Goal: Task Accomplishment & Management: Use online tool/utility

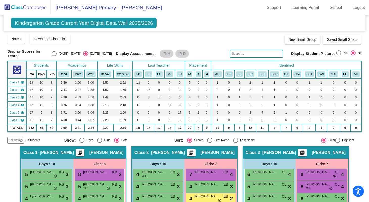
click at [26, 9] on img at bounding box center [25, 7] width 51 height 15
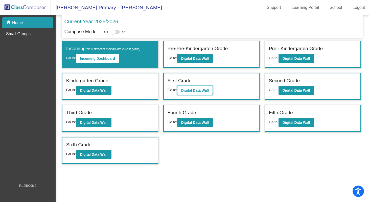
click at [207, 90] on b "Digital Data Wall" at bounding box center [195, 90] width 28 height 4
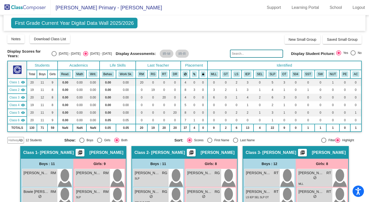
click at [302, 169] on div "[PERSON_NAME] RT lock do_not_disturb_alt MLL" at bounding box center [322, 178] width 50 height 18
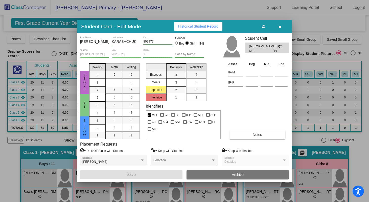
click at [280, 27] on icon "button" at bounding box center [280, 27] width 3 height 4
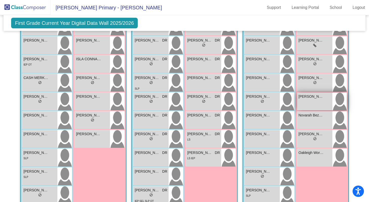
scroll to position [435, 0]
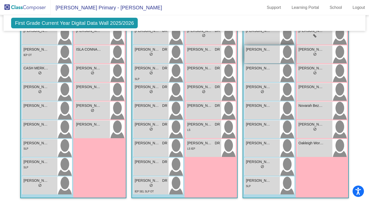
drag, startPoint x: 328, startPoint y: 177, endPoint x: 270, endPoint y: 56, distance: 134.0
click at [270, 56] on div "Boys : 11 [PERSON_NAME] lock do_not_disturb_alt 1 [PERSON_NAME] lock do_not_dis…" at bounding box center [295, 88] width 105 height 219
click at [308, 164] on div "Girls: 9 [PERSON_NAME] lock do_not_disturb_alt [US_STATE][PERSON_NAME] lock do_…" at bounding box center [322, 88] width 53 height 219
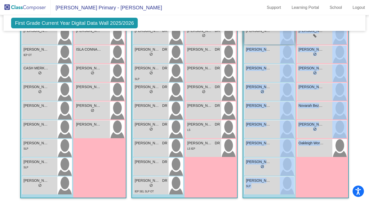
drag, startPoint x: 322, startPoint y: 177, endPoint x: 270, endPoint y: 38, distance: 148.6
click at [270, 38] on div "Boys : 11 [PERSON_NAME] lock do_not_disturb_alt 1 [PERSON_NAME] lock do_not_dis…" at bounding box center [295, 88] width 105 height 219
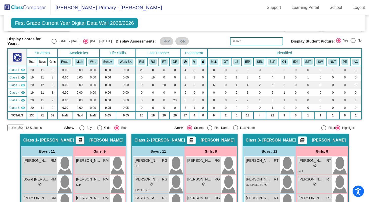
scroll to position [0, 0]
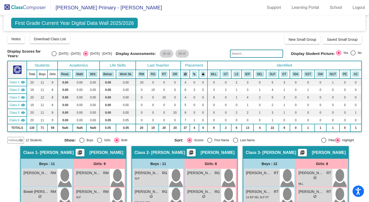
click at [351, 53] on div "Select an option" at bounding box center [353, 52] width 5 height 5
click at [353, 55] on input "No" at bounding box center [353, 55] width 0 height 0
radio input "true"
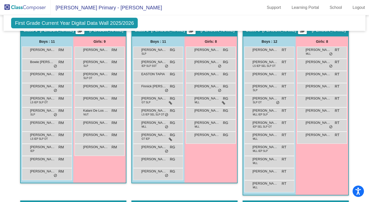
scroll to position [121, 0]
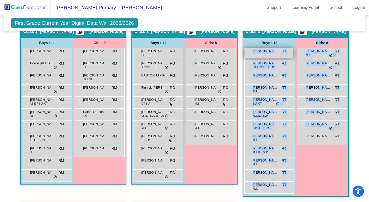
drag, startPoint x: 310, startPoint y: 191, endPoint x: 266, endPoint y: 53, distance: 144.9
click at [266, 53] on div "Boys : 12 [PERSON_NAME] lock do_not_disturb_alt [PERSON_NAME] LS IEP SEL SLP OT…" at bounding box center [295, 117] width 105 height 158
copy div "ATTICUS [PERSON_NAME] lock do_not_disturb_alt [PERSON_NAME] LS IEP SEL SLP OT R…"
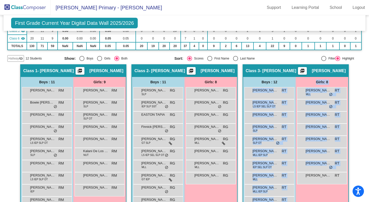
scroll to position [81, 0]
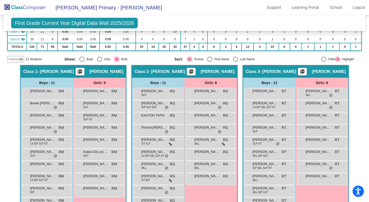
click at [12, 59] on span "Hallway" at bounding box center [13, 59] width 11 height 5
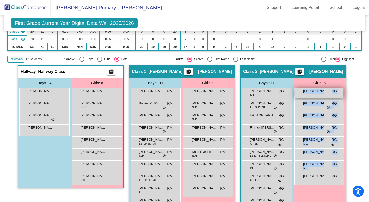
drag, startPoint x: 323, startPoint y: 194, endPoint x: 299, endPoint y: 91, distance: 105.5
click at [299, 91] on div "Girls: 8 [PERSON_NAME] RG lock do_not_disturb_alt [PERSON_NAME] RG lock do_not_…" at bounding box center [319, 151] width 53 height 146
copy div "[PERSON_NAME] RG lock do_not_disturb_alt [PERSON_NAME] RG lock do_not_disturb_a…"
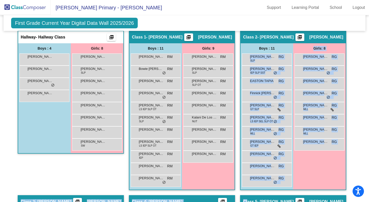
scroll to position [136, 0]
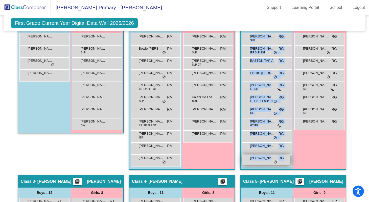
drag, startPoint x: 243, startPoint y: 88, endPoint x: 282, endPoint y: 158, distance: 80.0
click at [282, 158] on div "[PERSON_NAME] SLP RG lock do_not_disturb_alt [PERSON_NAME] IEP SLP SST RG lock …" at bounding box center [267, 100] width 50 height 134
copy div "[PERSON_NAME] SLP RG lock do_not_disturb_alt [PERSON_NAME] IEP SLP SST RG lock …"
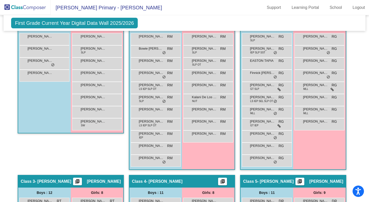
click at [303, 128] on div "[PERSON_NAME] lock do_not_disturb_alt" at bounding box center [320, 124] width 50 height 12
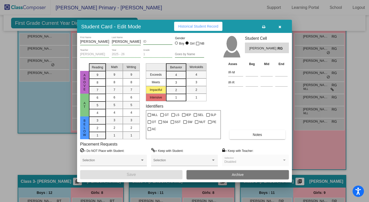
click at [300, 144] on div at bounding box center [184, 101] width 369 height 202
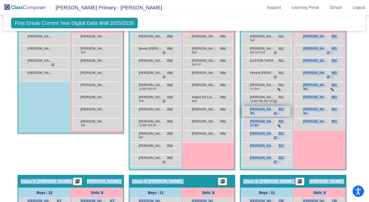
click at [264, 111] on div "[PERSON_NAME] MLL RG lock do_not_disturb_alt" at bounding box center [266, 111] width 48 height 10
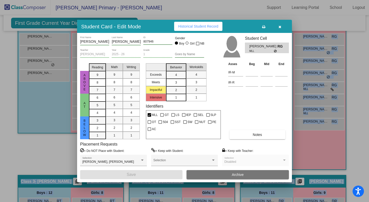
click at [280, 27] on icon "button" at bounding box center [280, 27] width 3 height 4
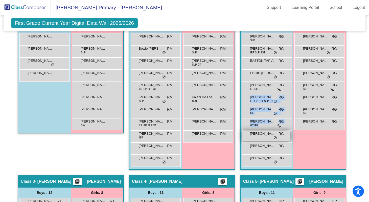
drag, startPoint x: 238, startPoint y: 95, endPoint x: 247, endPoint y: 139, distance: 44.7
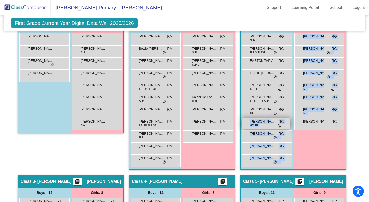
drag, startPoint x: 304, startPoint y: 137, endPoint x: 266, endPoint y: 125, distance: 39.8
click at [267, 125] on div "Boys : 11 [PERSON_NAME] SLP RG lock do_not_disturb_alt [PERSON_NAME] IEP SLP SS…" at bounding box center [293, 96] width 105 height 146
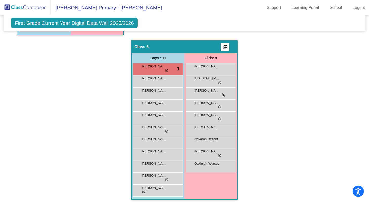
scroll to position [448, 0]
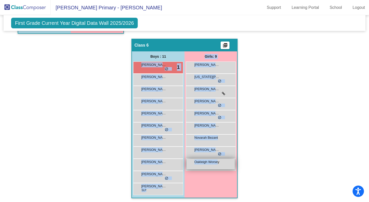
drag, startPoint x: 127, startPoint y: 61, endPoint x: 217, endPoint y: 160, distance: 134.1
copy div "[PERSON_NAME] lock do_not_disturb_alt 1 [PERSON_NAME] lock do_not_disturb_alt […"
